Goal: Task Accomplishment & Management: Use online tool/utility

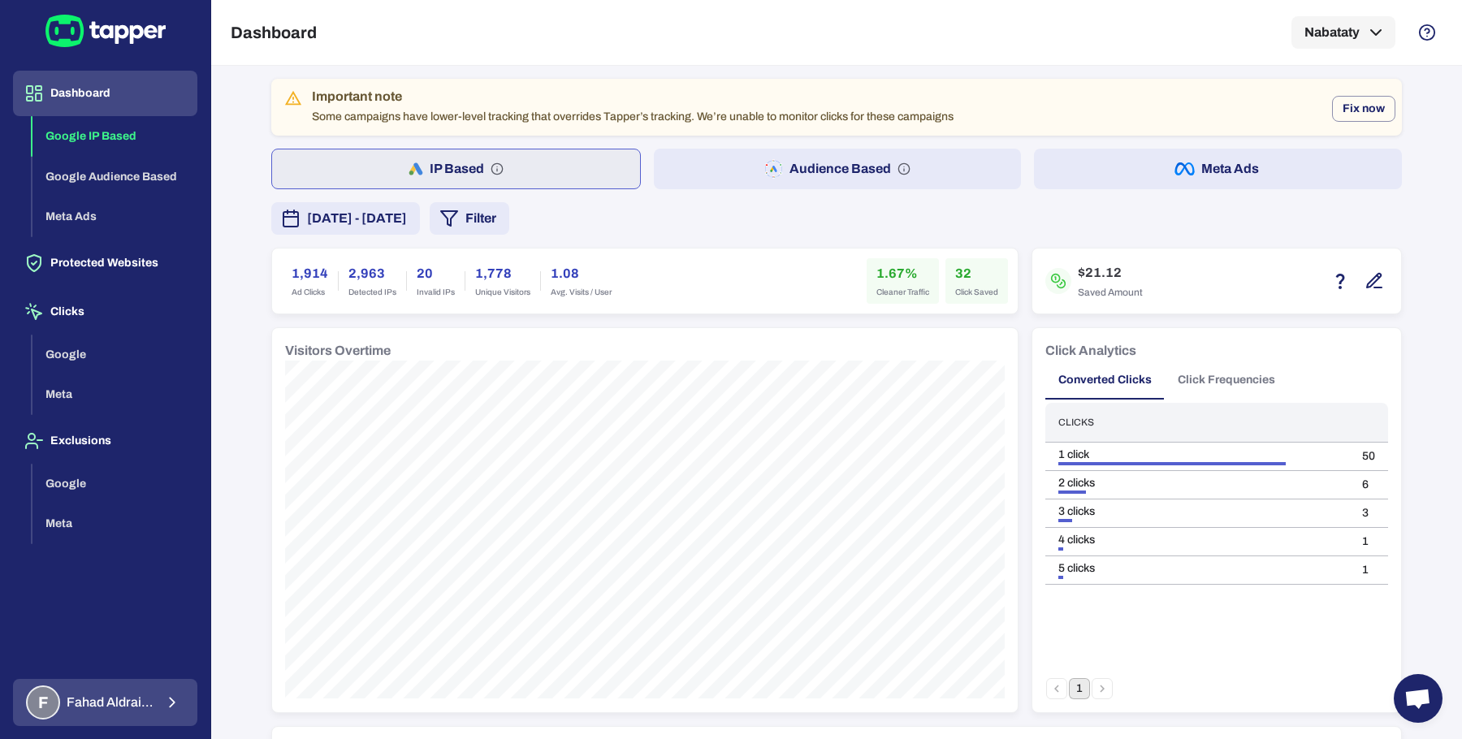
click at [154, 723] on button "F Fahad Aldraiaan" at bounding box center [105, 702] width 184 height 47
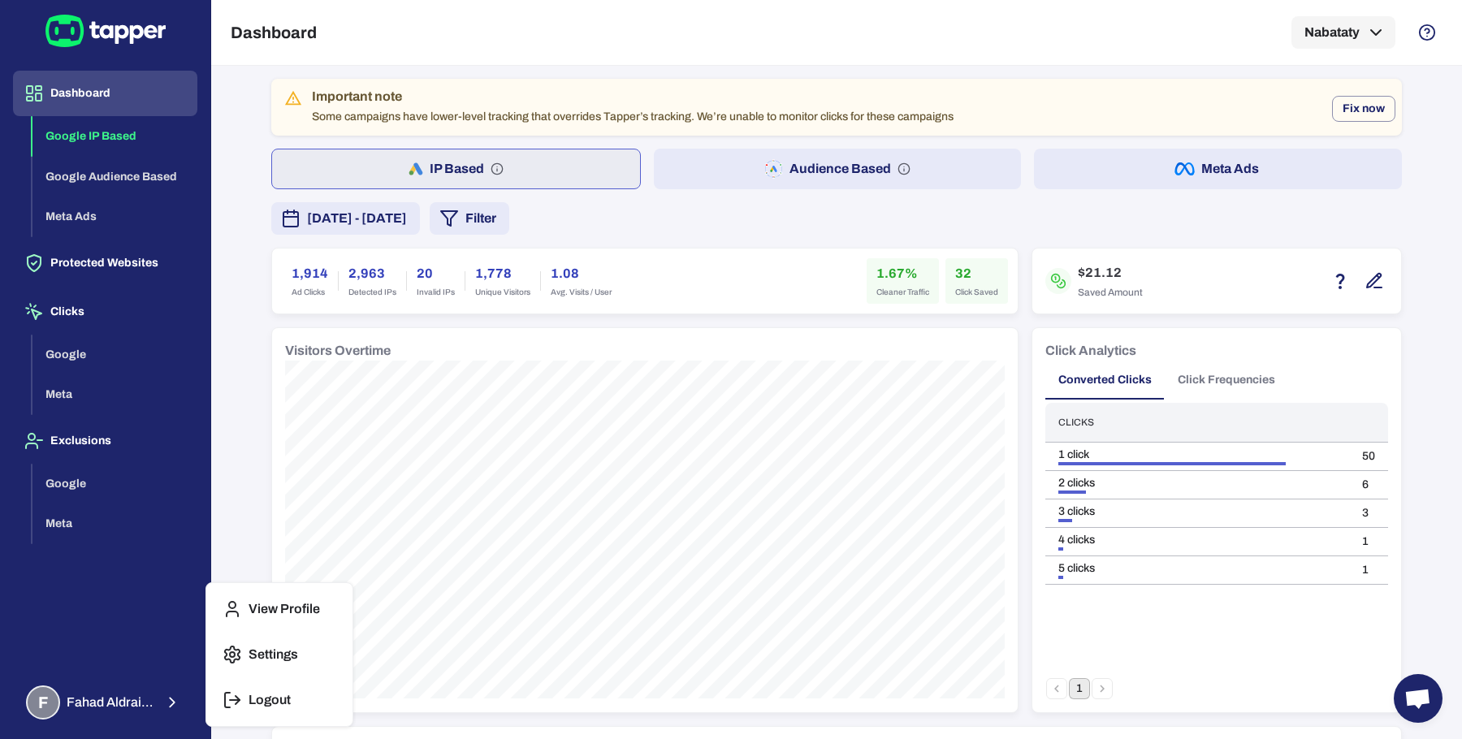
click at [233, 693] on icon "button" at bounding box center [231, 699] width 19 height 19
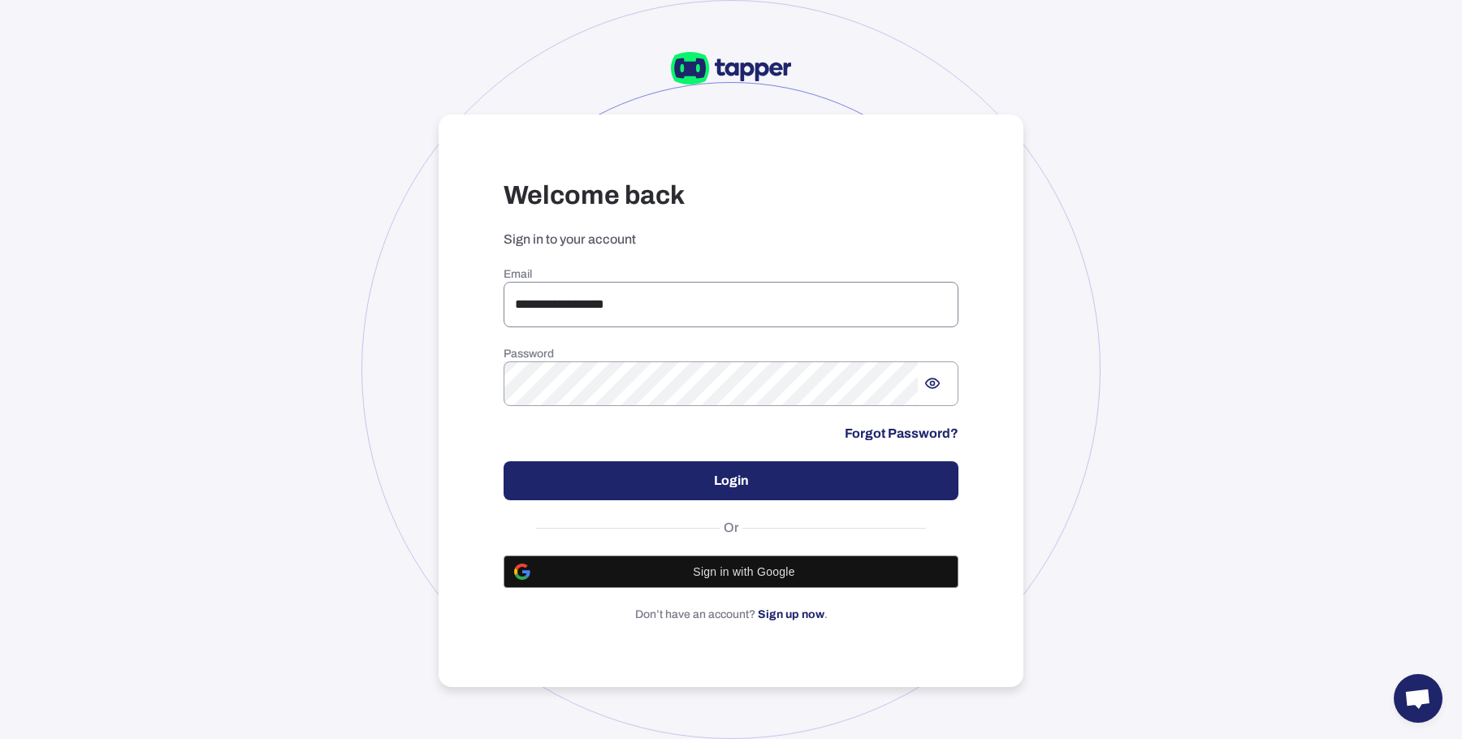
click at [607, 313] on input "**********" at bounding box center [730, 304] width 455 height 45
type input "**********"
click at [762, 487] on button "Login" at bounding box center [730, 480] width 455 height 39
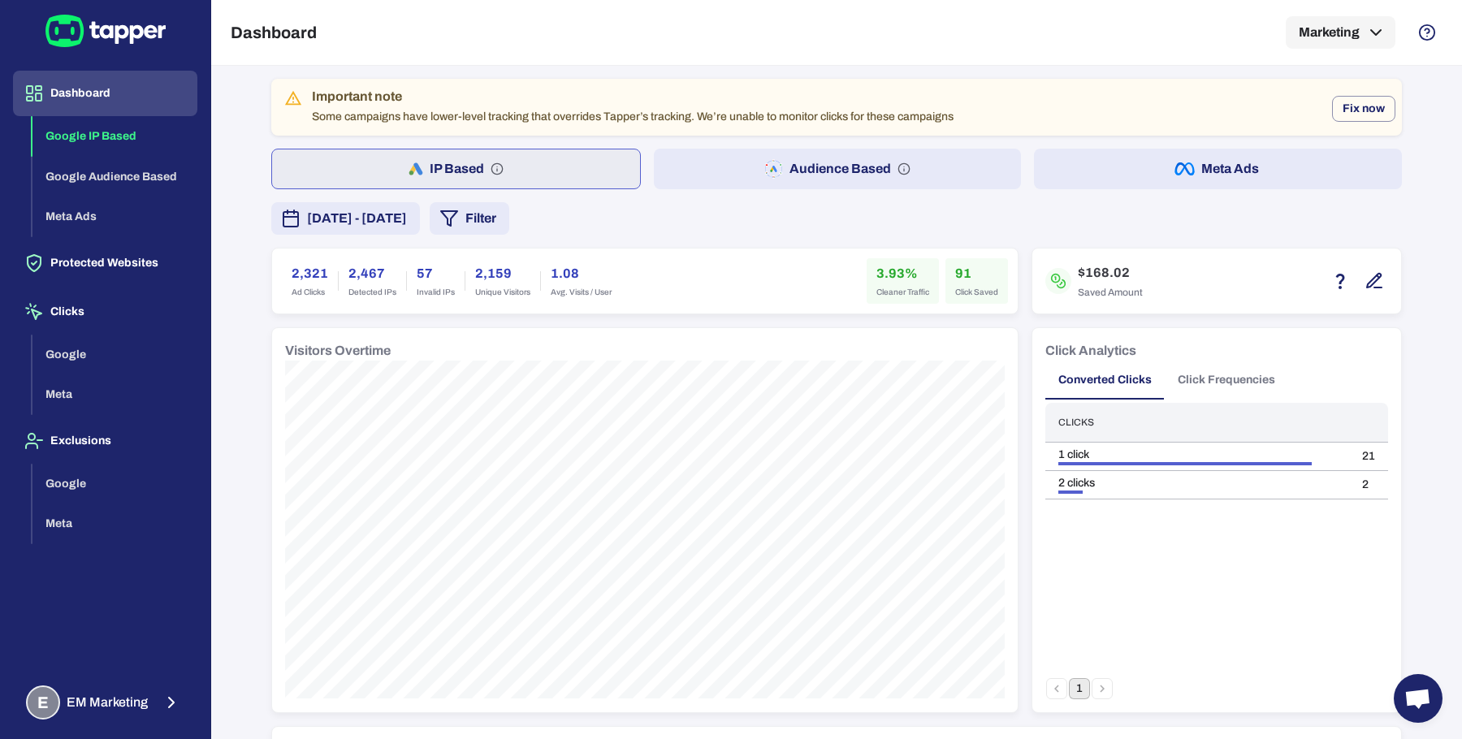
click at [407, 223] on span "[DATE] - [DATE]" at bounding box center [357, 218] width 100 height 19
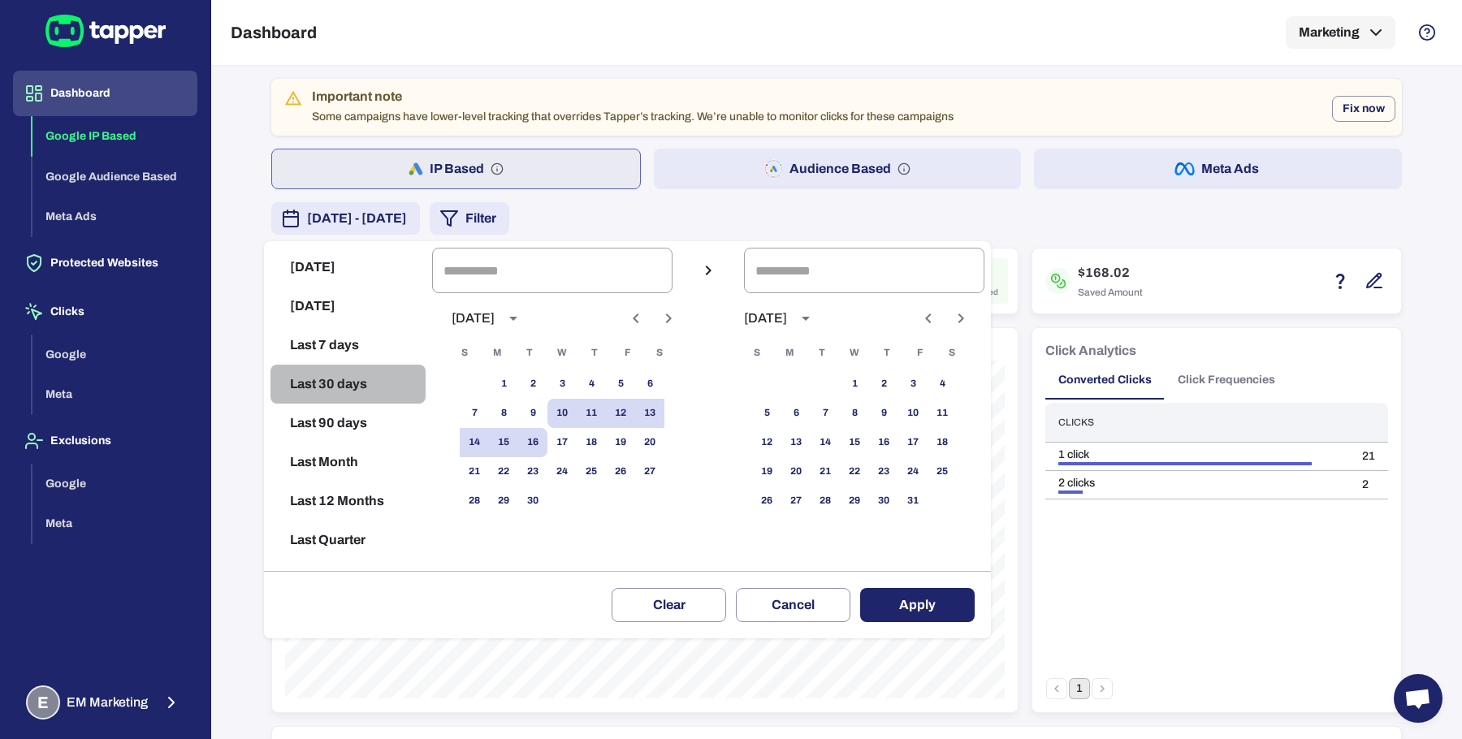
click at [357, 378] on button "Last 30 days" at bounding box center [347, 384] width 155 height 39
type input "**********"
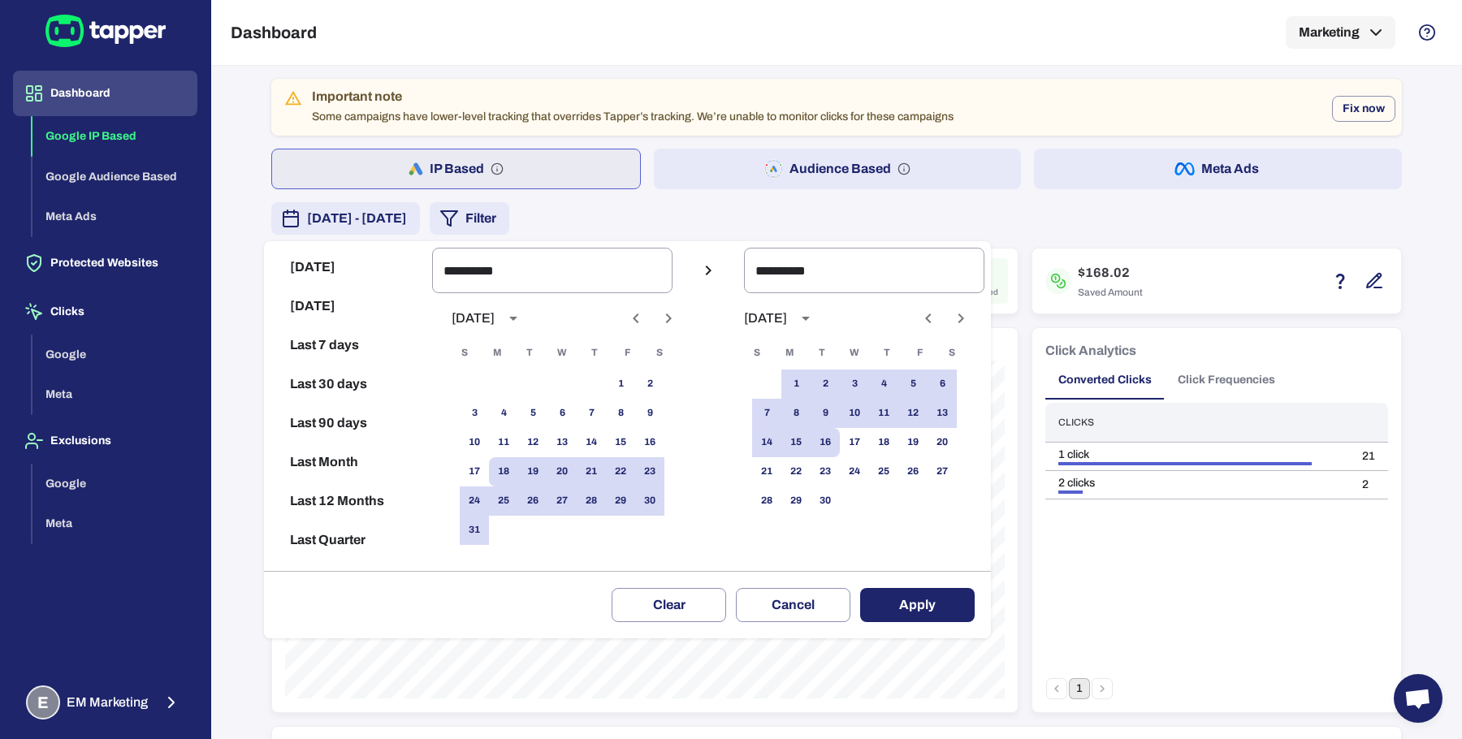
click at [942, 594] on button "Apply" at bounding box center [917, 605] width 114 height 34
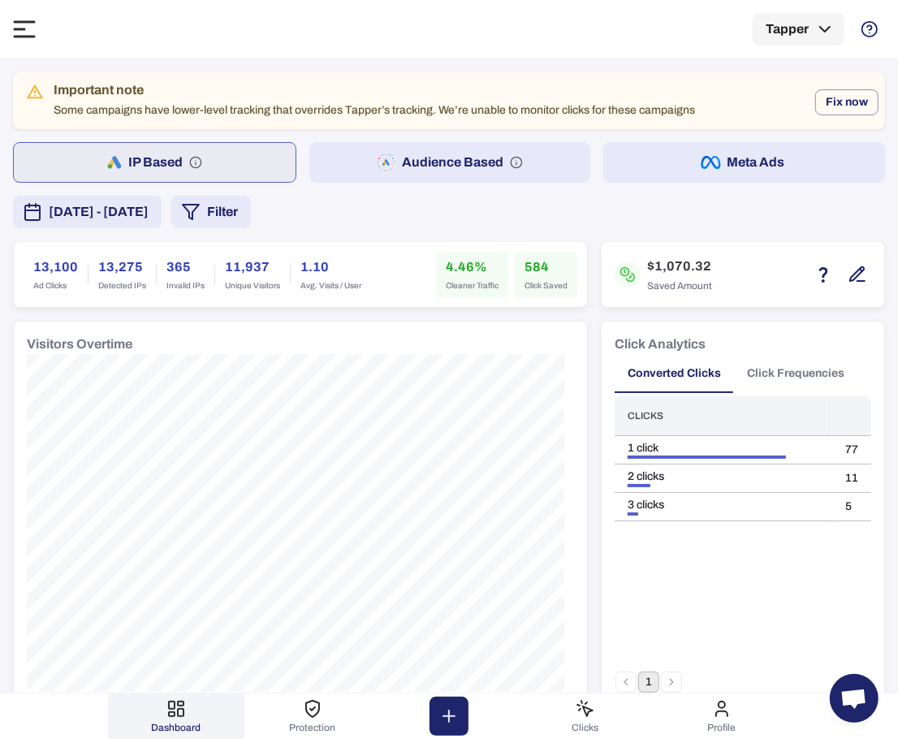
click at [619, 86] on div "Important note" at bounding box center [375, 90] width 642 height 16
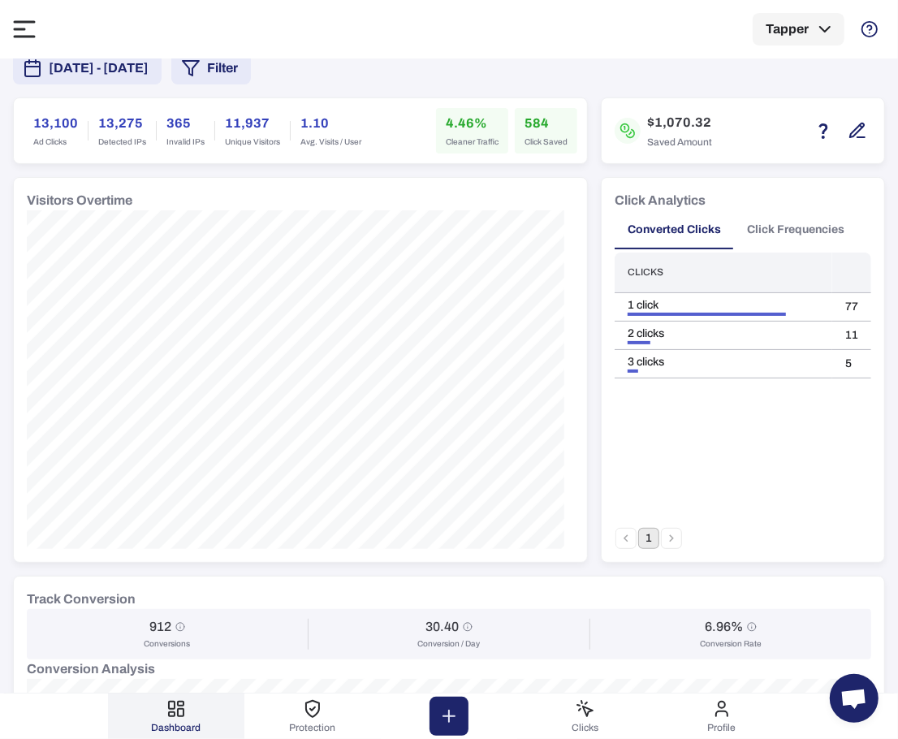
scroll to position [85, 0]
drag, startPoint x: 244, startPoint y: 16, endPoint x: 328, endPoint y: 28, distance: 85.3
click at [328, 28] on div "Dashboard Tapper" at bounding box center [449, 29] width 872 height 58
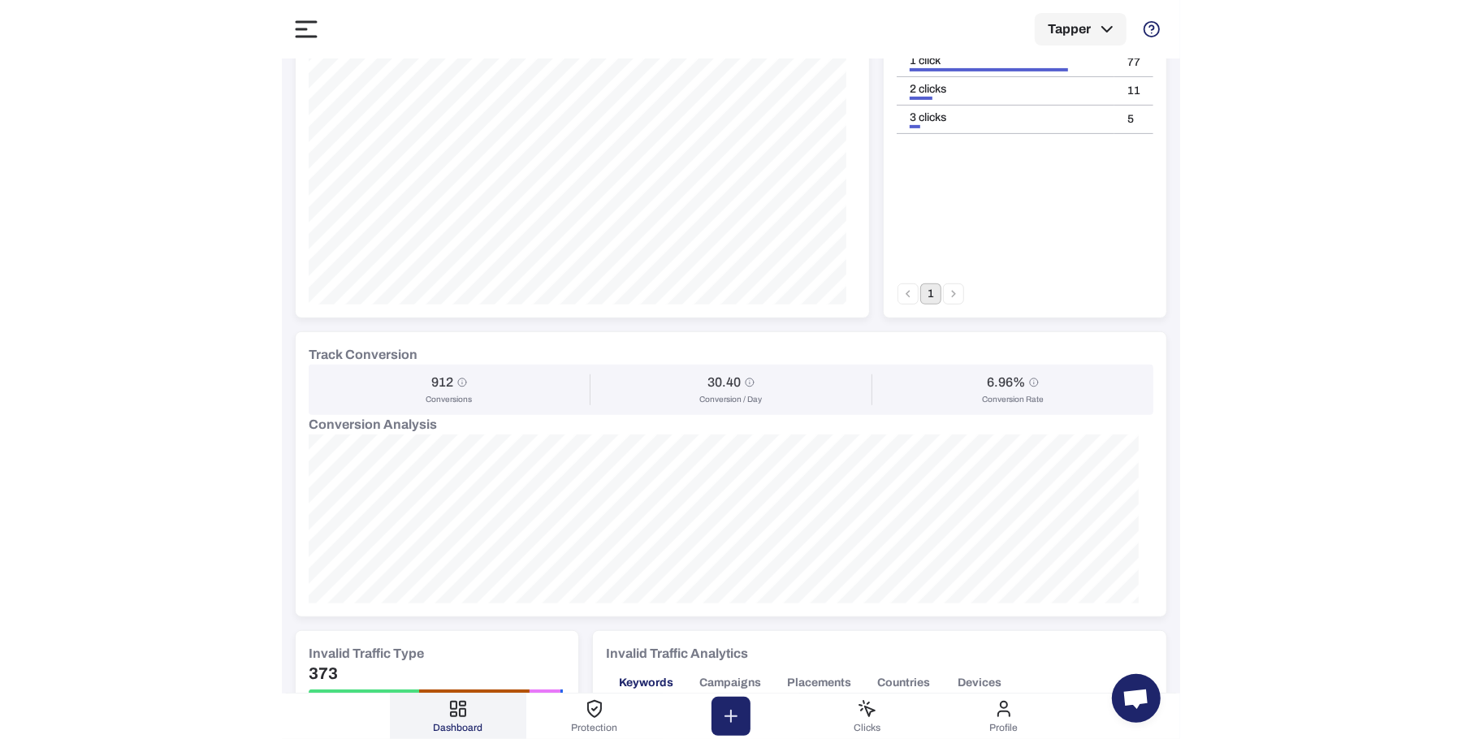
scroll to position [0, 0]
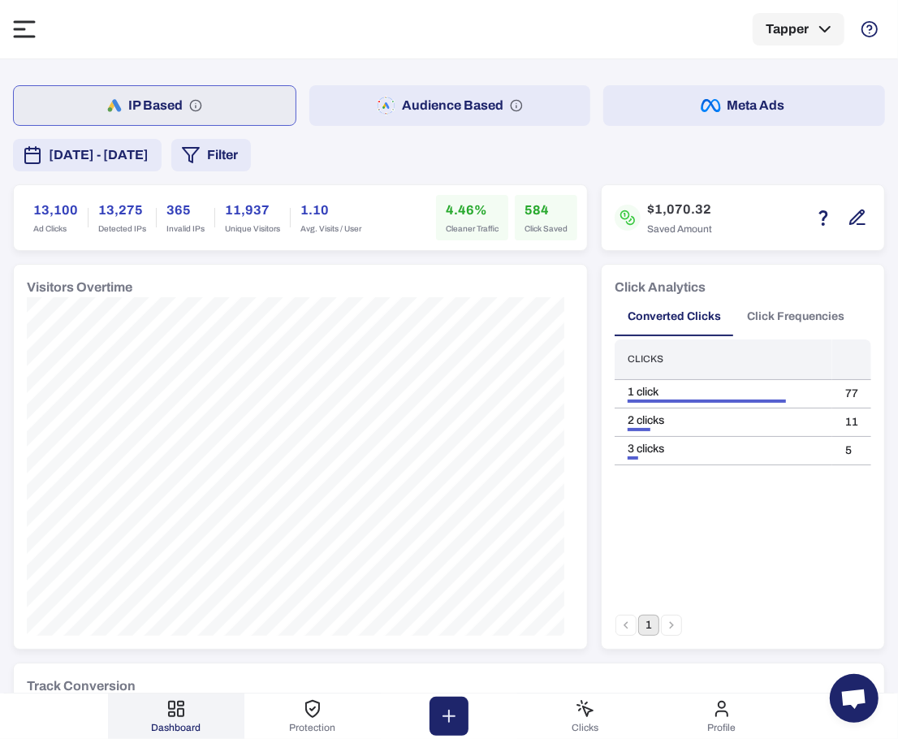
click at [856, 176] on div "IP Based Audience Based Meta Ads August 18, 2025 - September 16, 2025 Filter 13…" at bounding box center [449, 716] width 872 height 1288
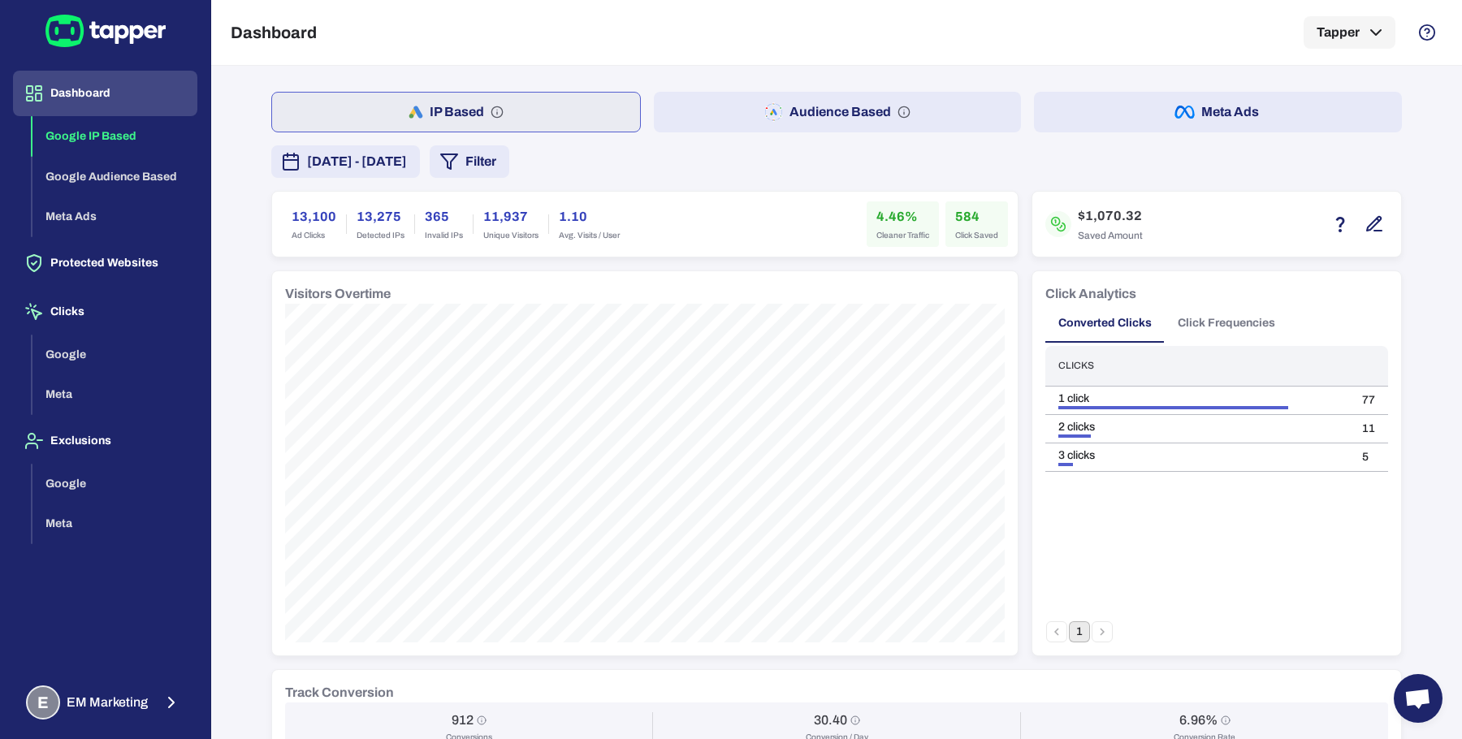
click at [139, 643] on div "Dashboard Google IP Based Google Audience Based Meta Ads Protected Websites Cli…" at bounding box center [105, 365] width 184 height 589
click at [41, 699] on div "E" at bounding box center [43, 702] width 34 height 34
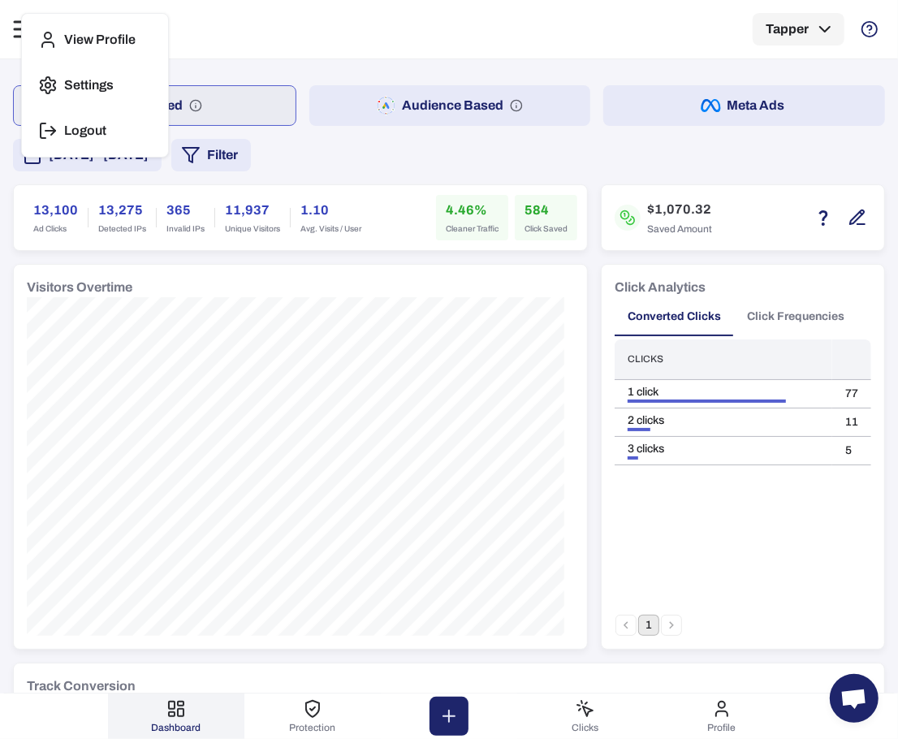
click at [620, 269] on div at bounding box center [449, 369] width 898 height 739
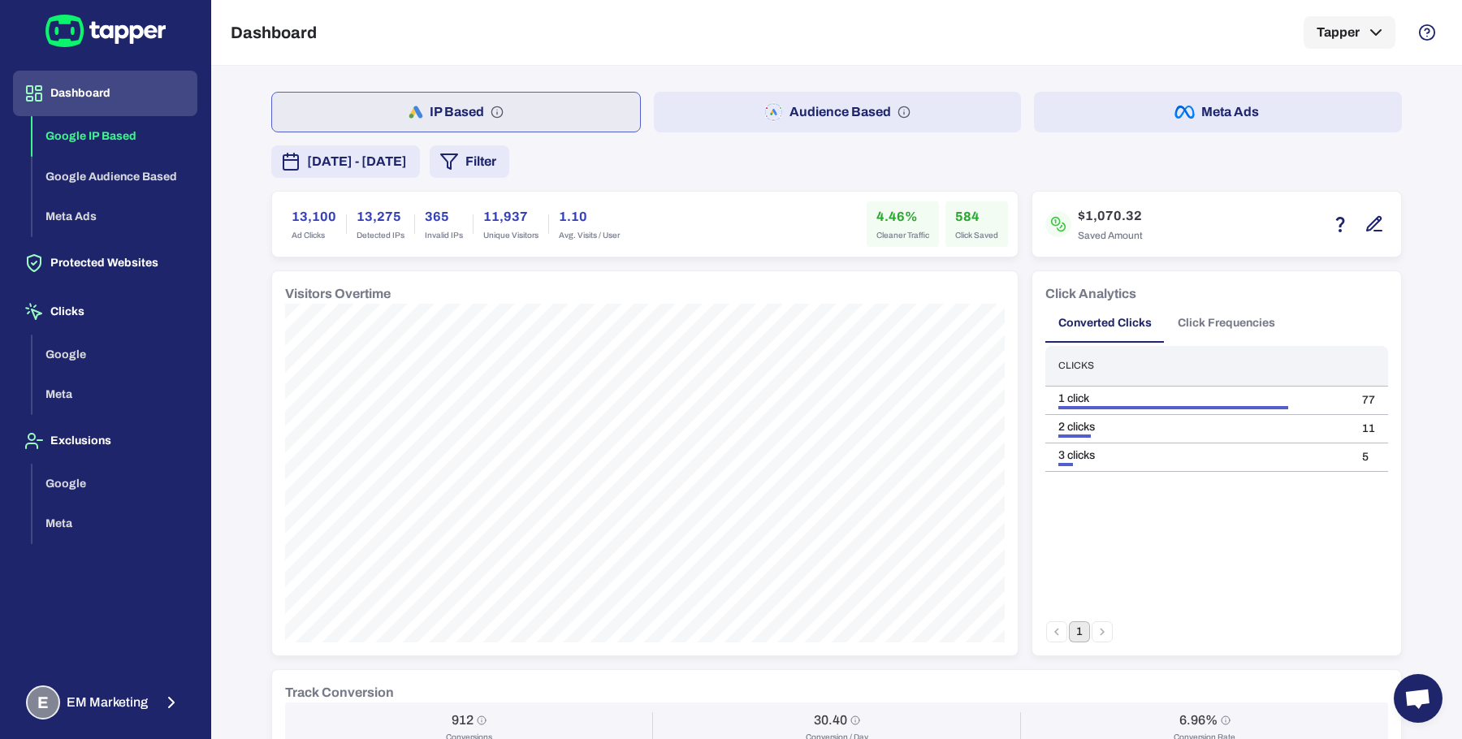
drag, startPoint x: 1216, startPoint y: 311, endPoint x: 1188, endPoint y: 323, distance: 30.9
click at [1216, 311] on button "Click Frequencies" at bounding box center [1225, 323] width 123 height 39
click at [1207, 329] on button "Click Frequencies" at bounding box center [1225, 323] width 123 height 39
click at [1204, 323] on button "Click Frequencies" at bounding box center [1225, 323] width 123 height 39
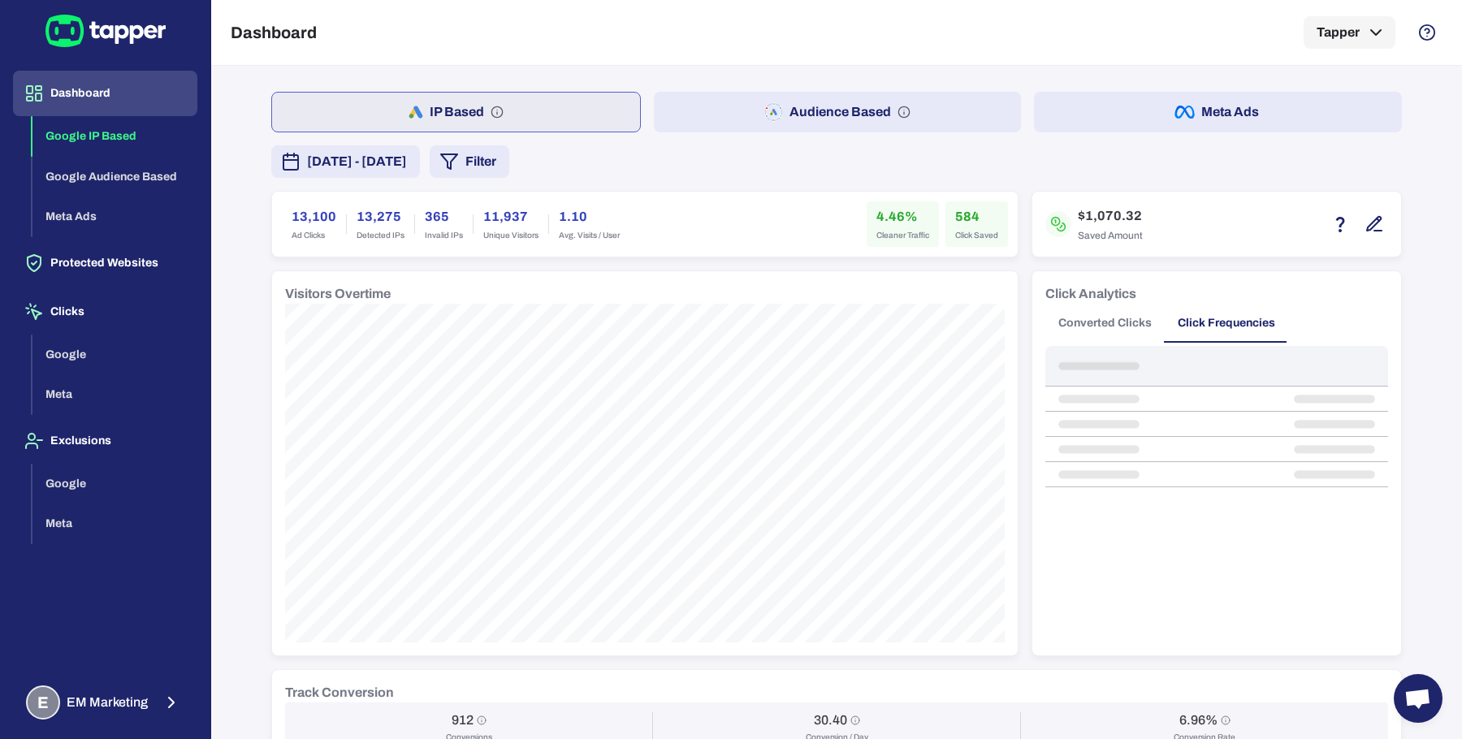
click at [1188, 320] on button "Click Frequencies" at bounding box center [1225, 323] width 123 height 39
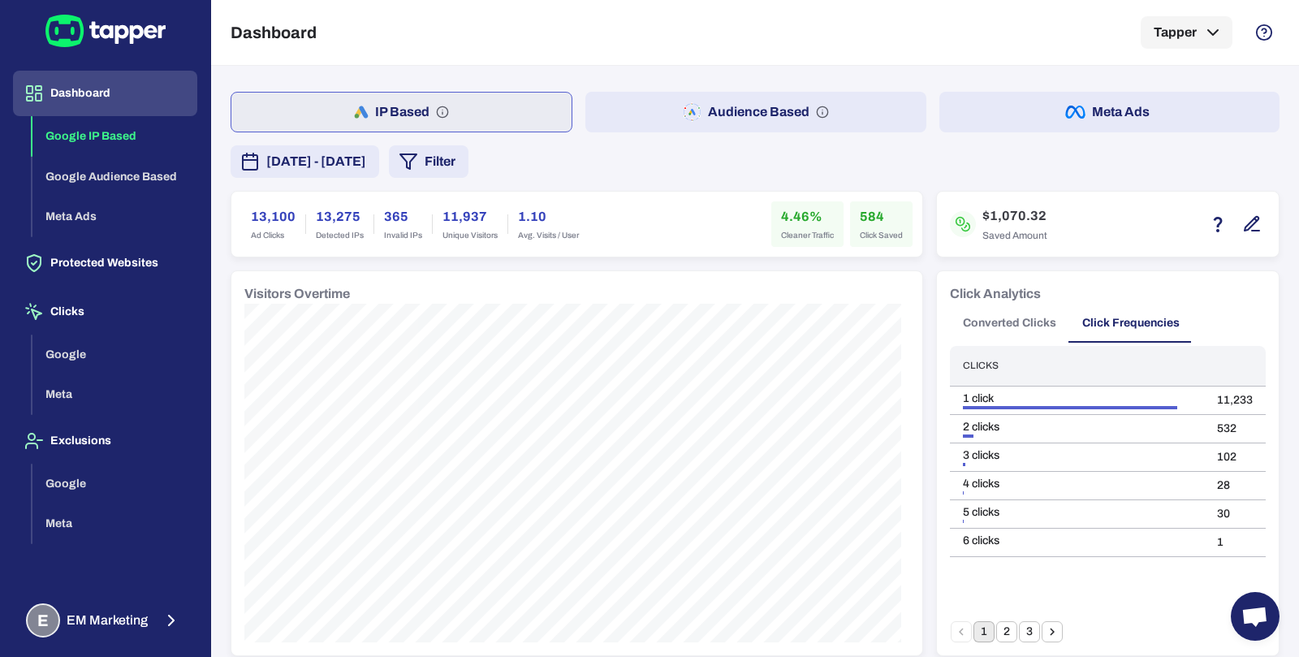
click at [660, 97] on button "Audience Based" at bounding box center [755, 112] width 340 height 41
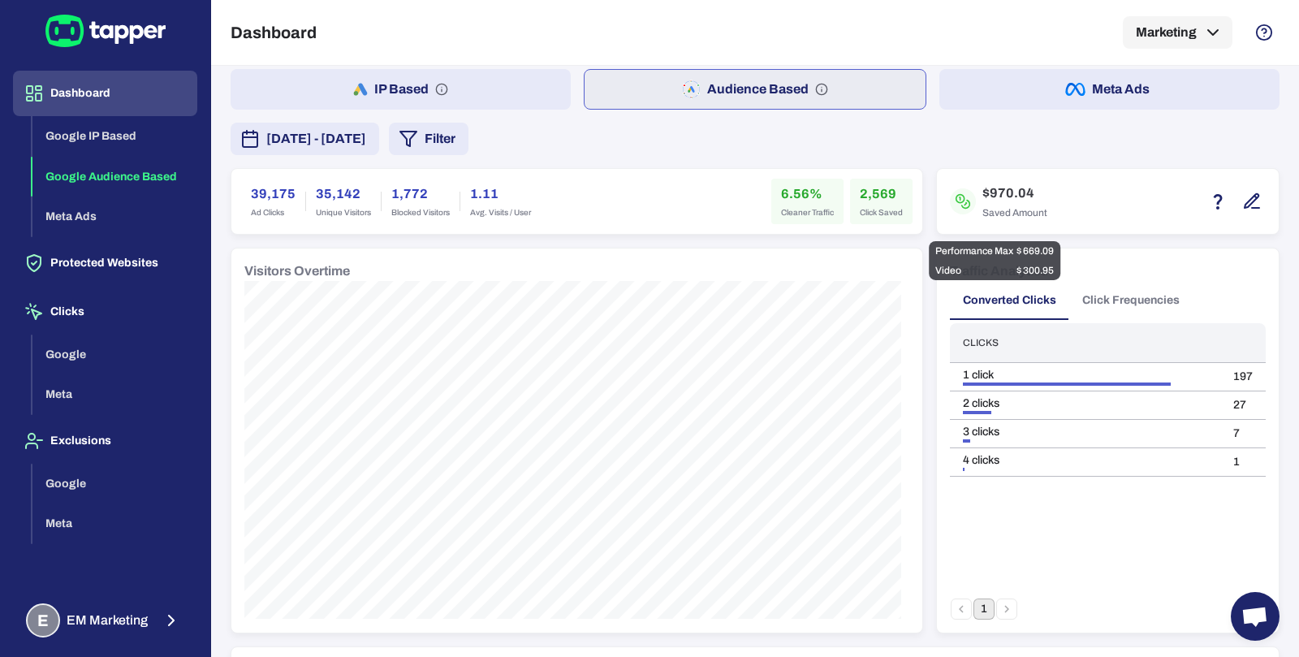
scroll to position [83, 0]
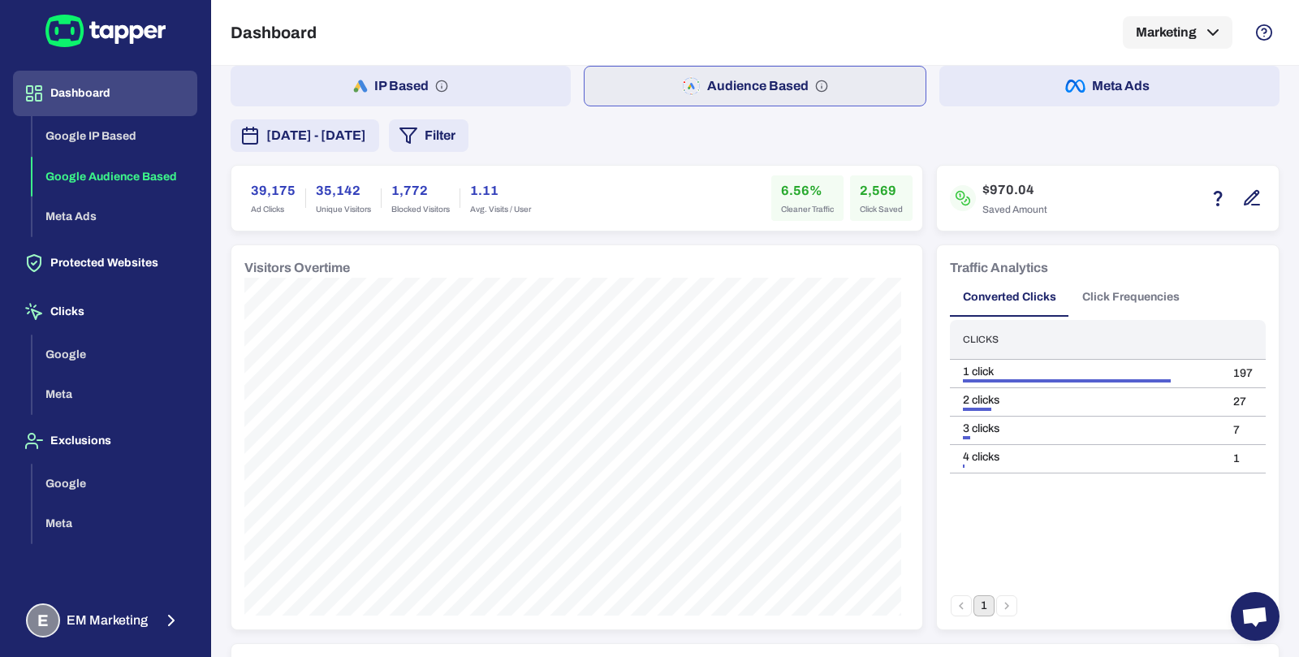
click at [1119, 299] on button "Click Frequencies" at bounding box center [1130, 297] width 123 height 39
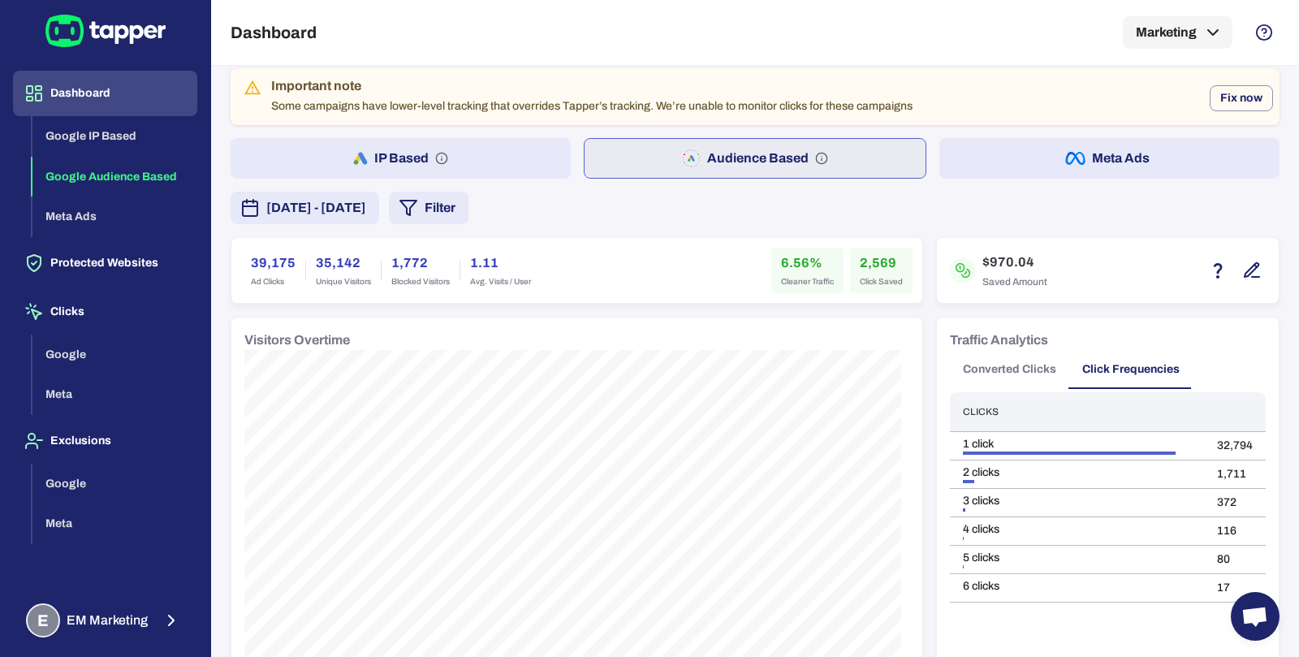
scroll to position [9, 0]
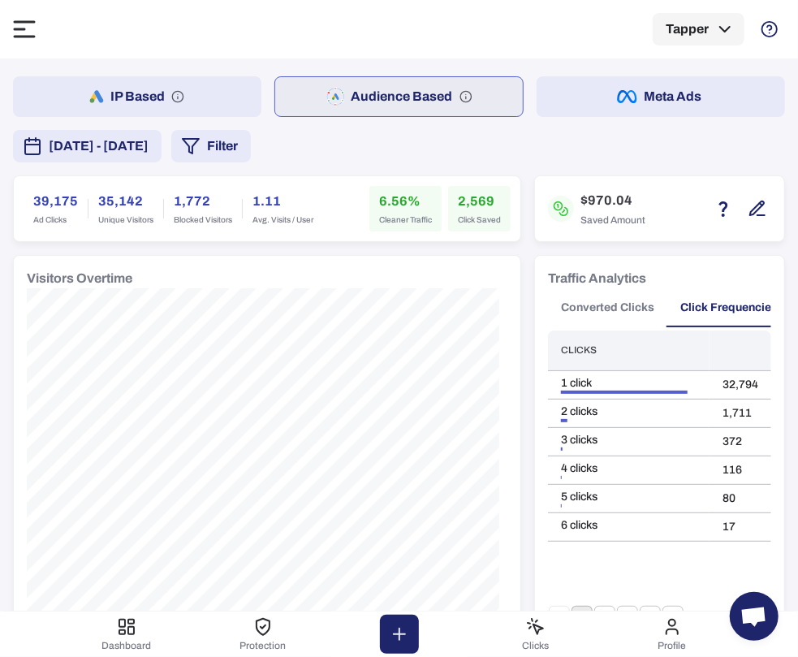
click at [534, 33] on div "Dashboard Tapper" at bounding box center [399, 29] width 772 height 58
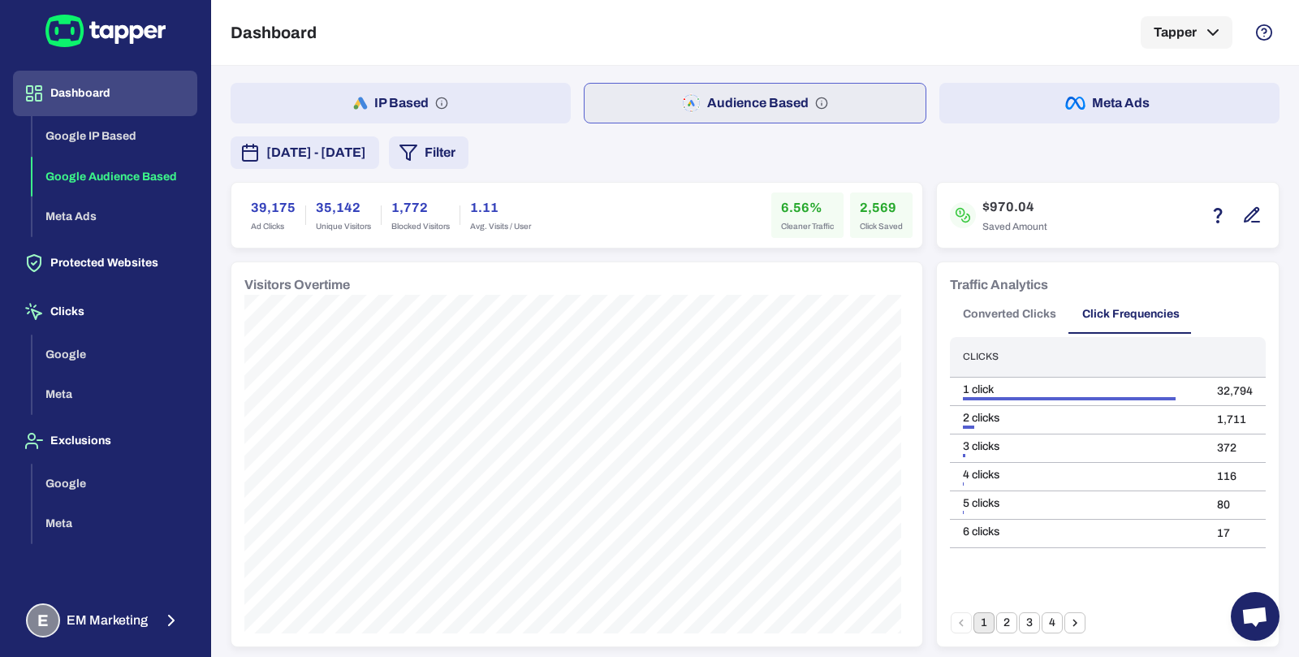
scroll to position [0, 0]
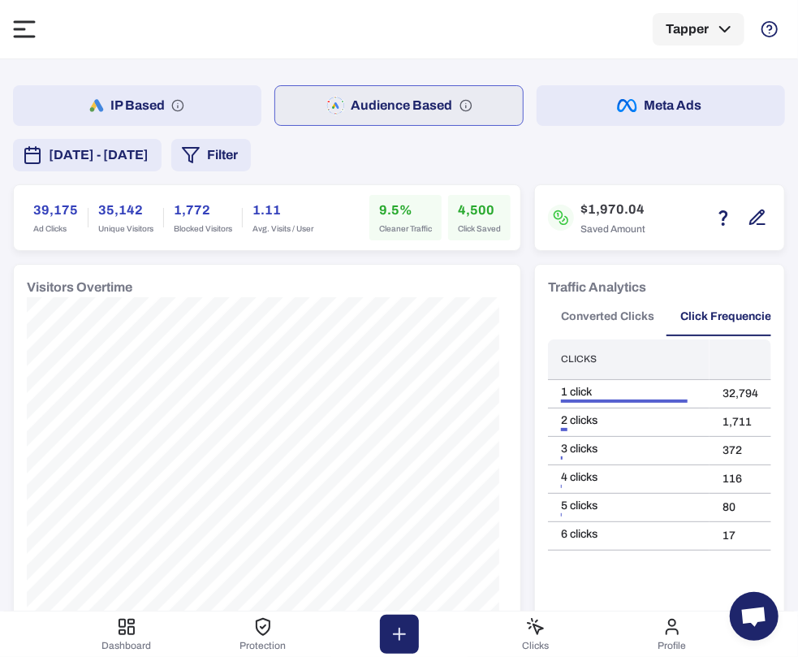
click at [508, 266] on div "Visitors Overtime" at bounding box center [267, 457] width 507 height 384
click at [697, 163] on div "August 18, 2025 - September 16, 2025 Filter" at bounding box center [399, 155] width 772 height 32
click at [750, 616] on span "Open chat" at bounding box center [754, 616] width 49 height 49
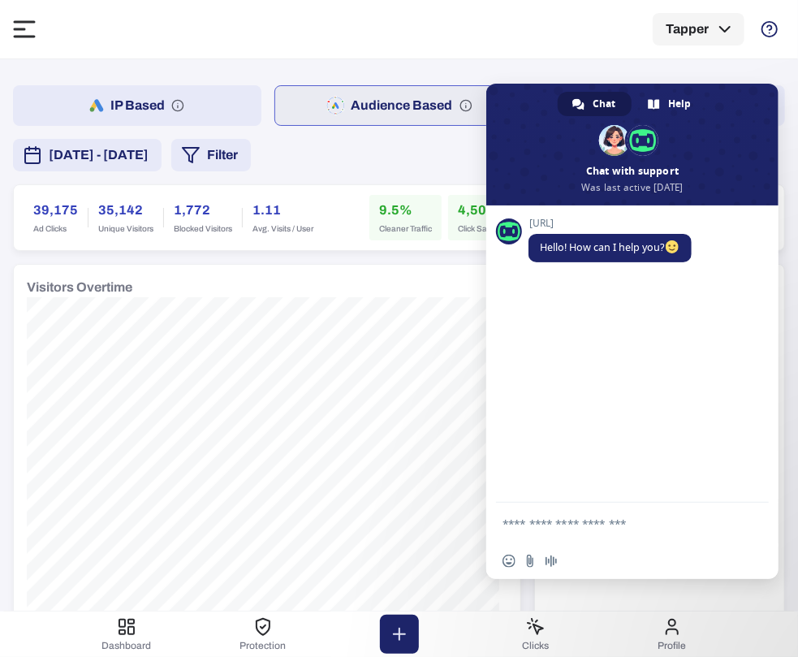
click at [572, 57] on div "Dashboard Tapper" at bounding box center [399, 29] width 772 height 58
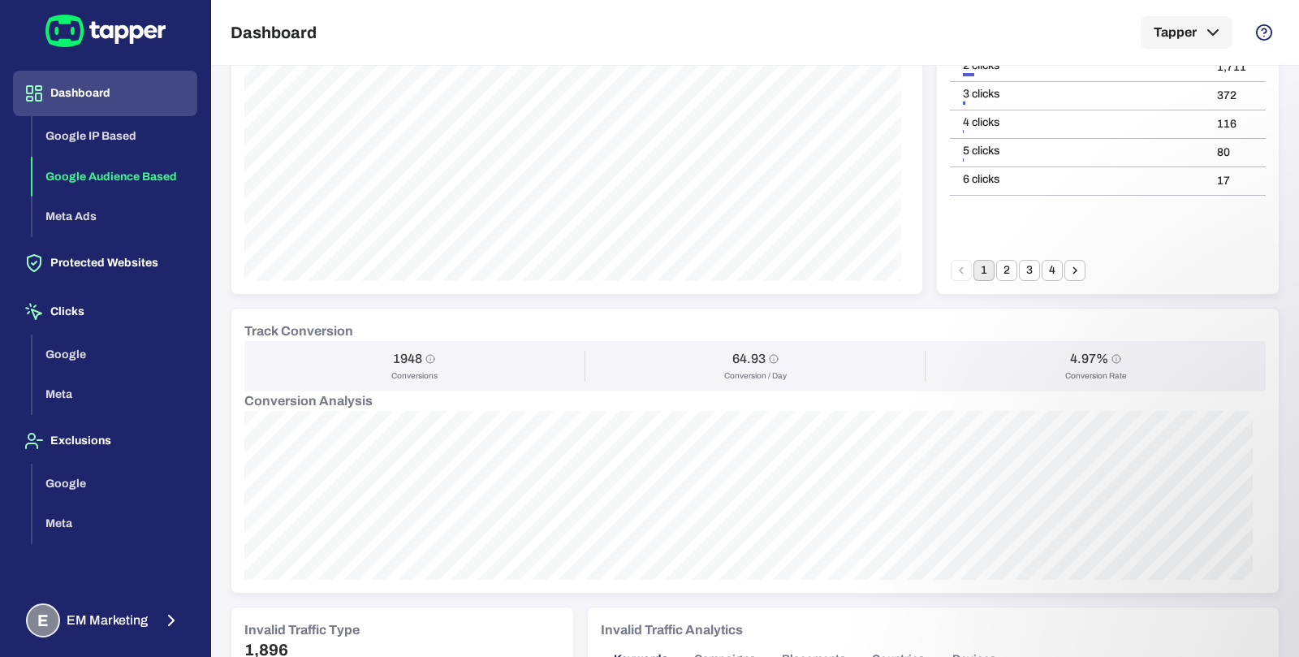
scroll to position [337, 0]
